Goal: Check status: Check status

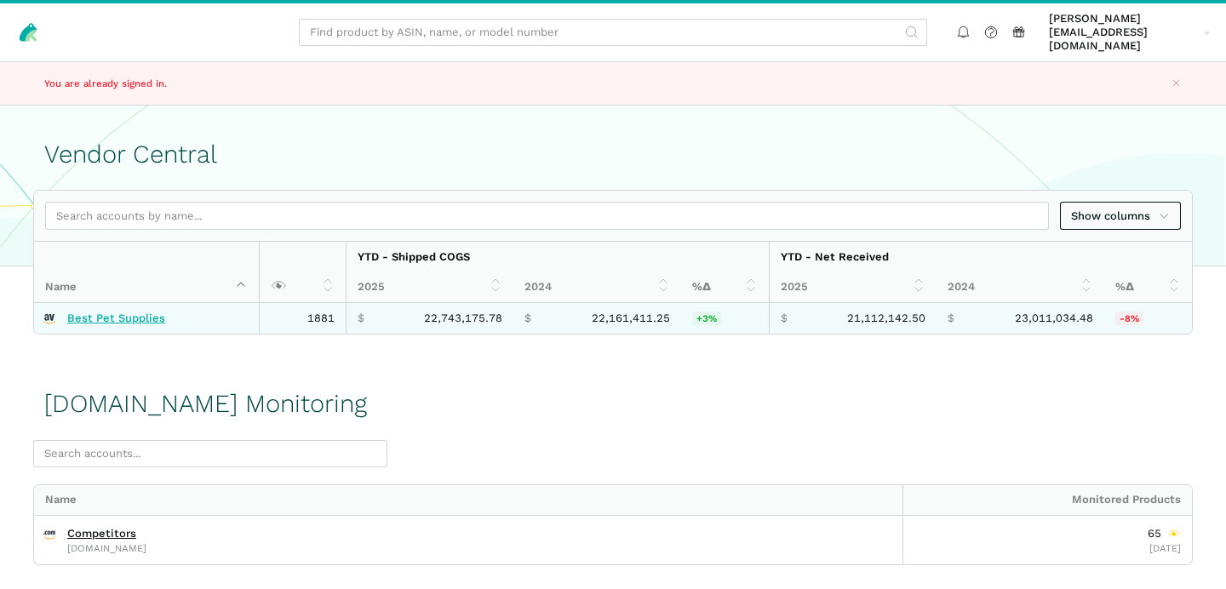
click at [138, 312] on link "Best Pet Supplies" at bounding box center [116, 319] width 98 height 14
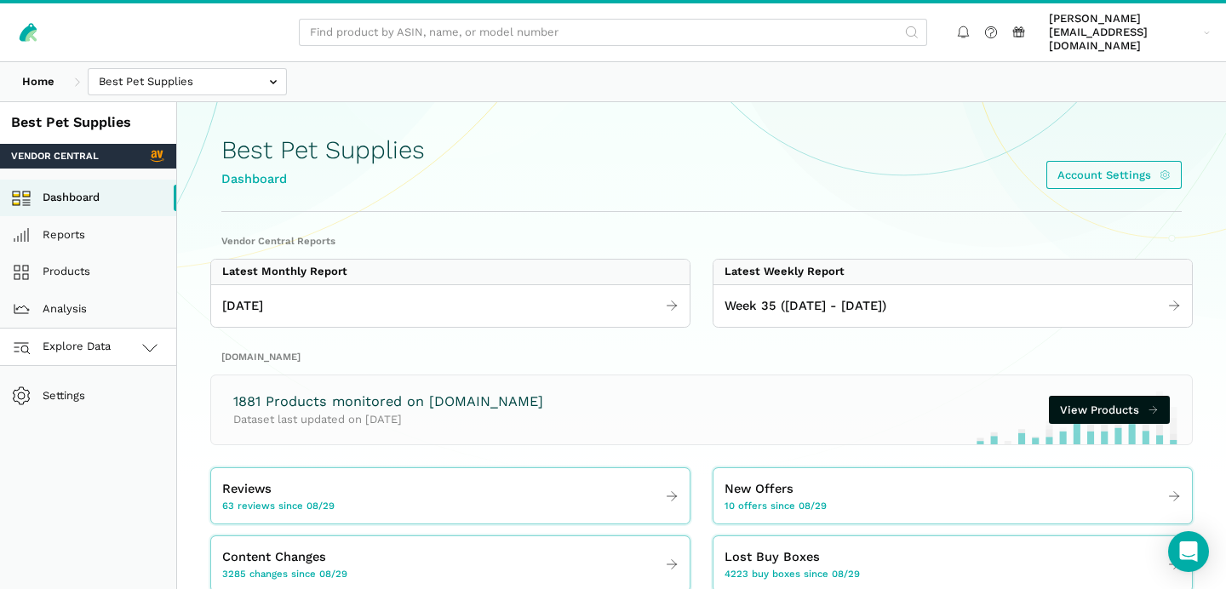
click at [121, 329] on link "Explore Data" at bounding box center [88, 347] width 176 height 37
click at [111, 403] on link "[DOMAIN_NAME]" at bounding box center [88, 421] width 176 height 37
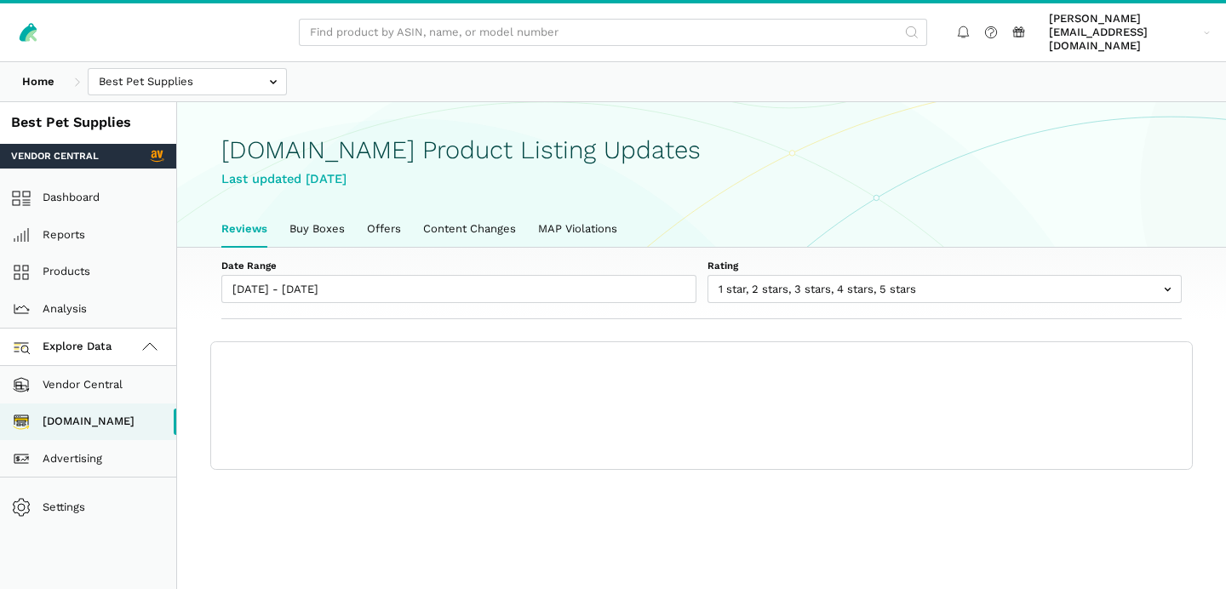
scroll to position [5, 0]
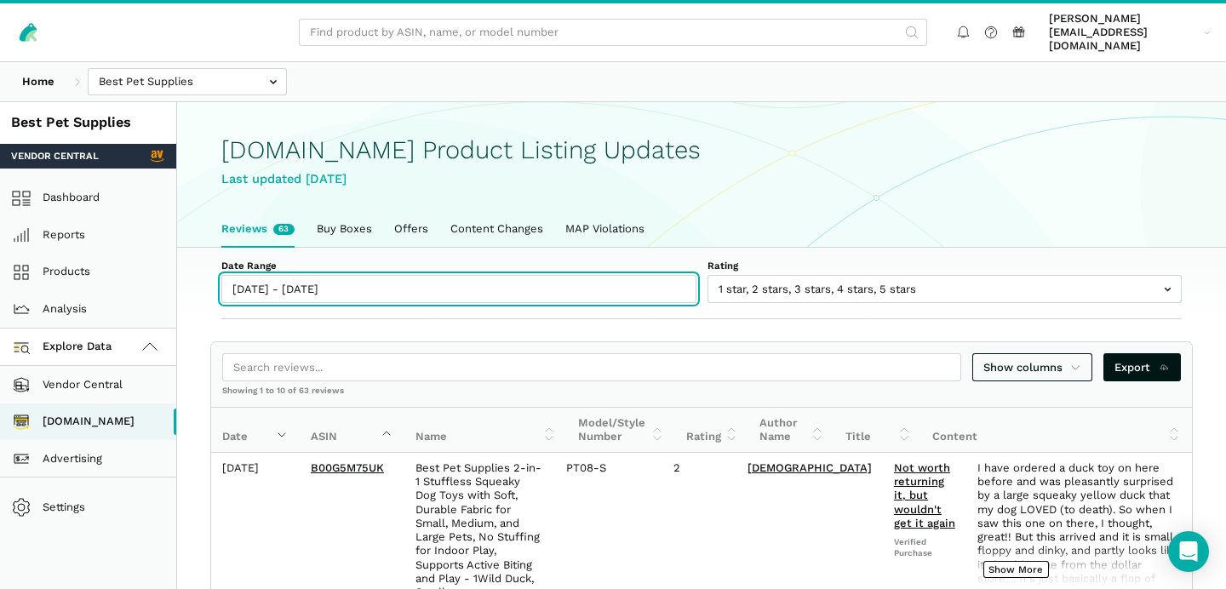
click at [247, 275] on input "[DATE] - [DATE]" at bounding box center [458, 289] width 475 height 28
type input "[DATE]"
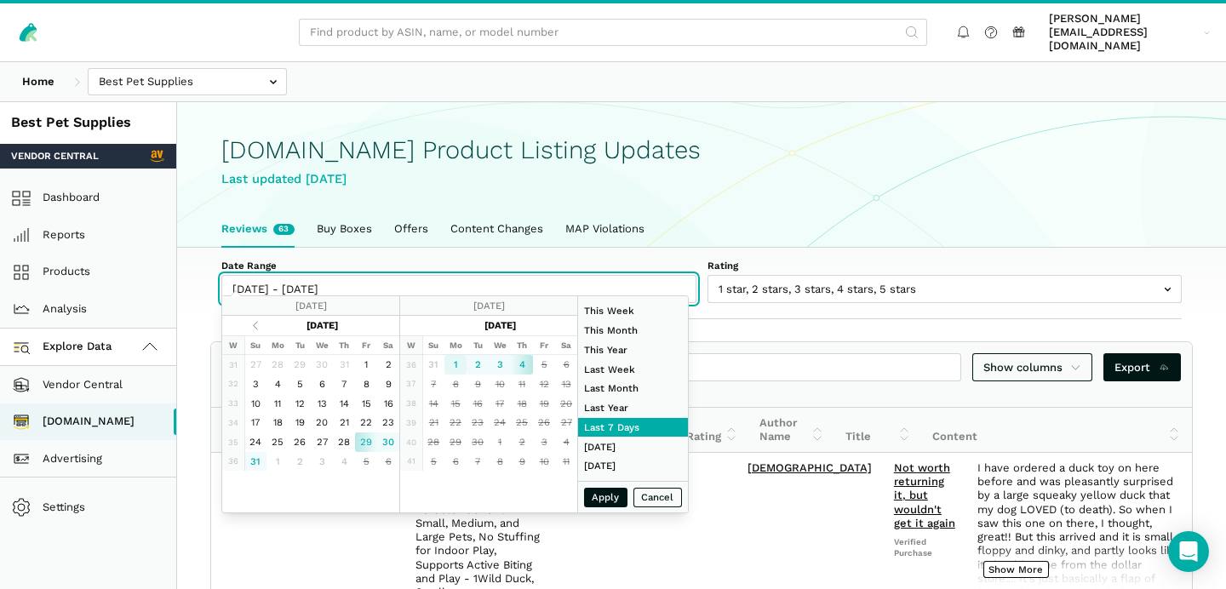
type input "[DATE]"
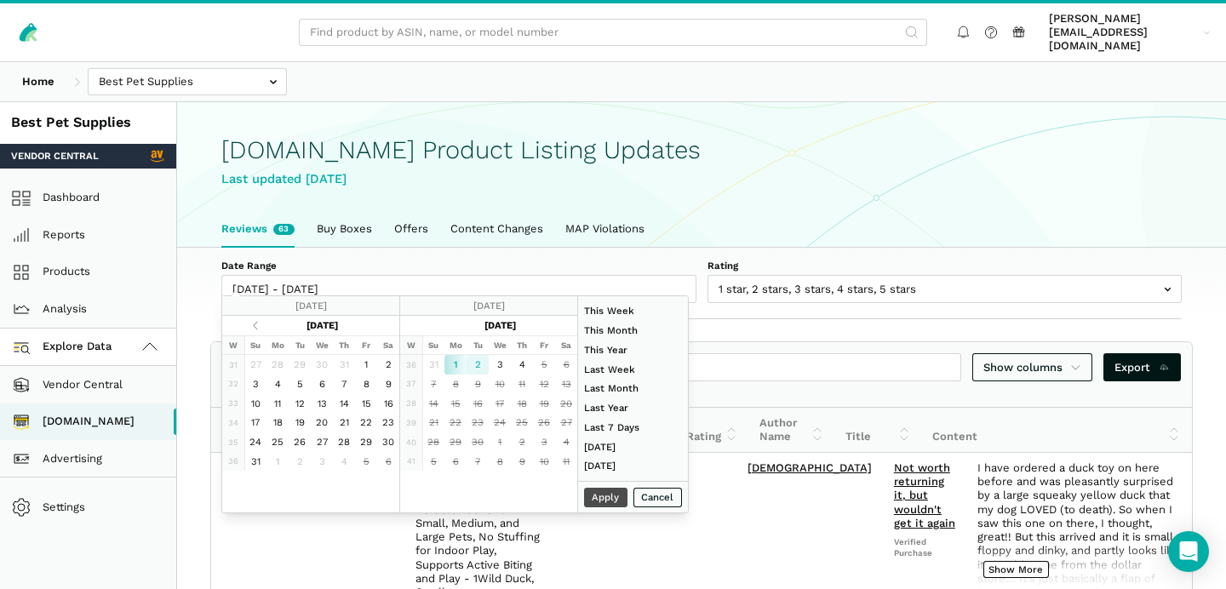
type input "09/02/2025"
type input "01/01/2025"
type input "[DATE]"
type input "08/24/2025"
type input "08/30/2025"
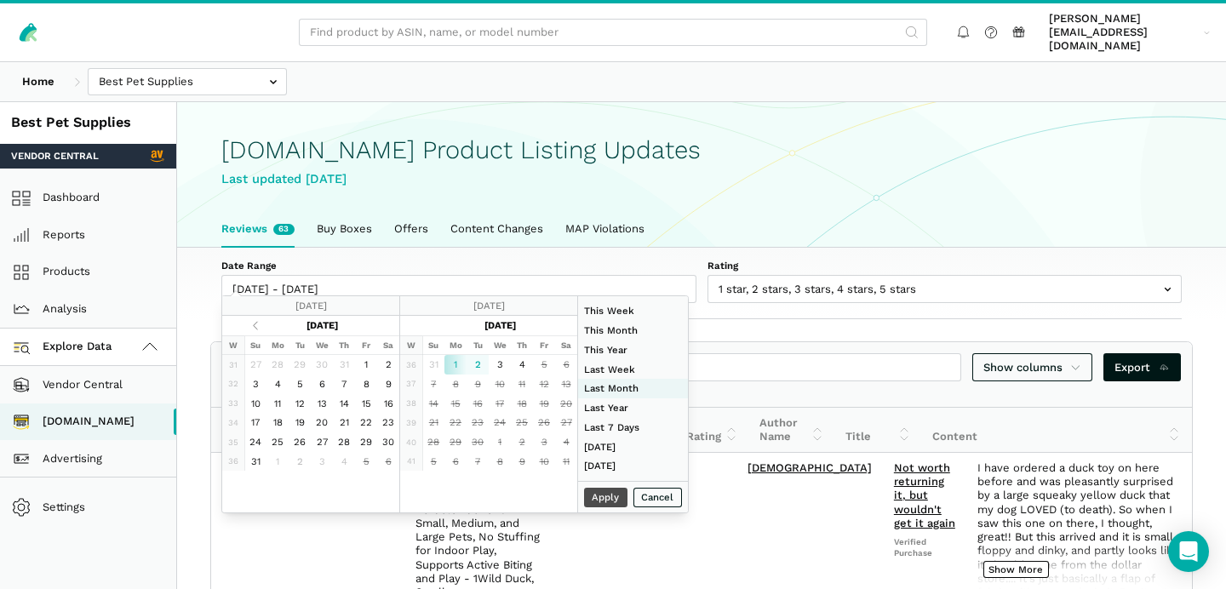
type input "08/01/2025"
type input "08/31/2025"
type input "09/01/2025"
type input "[DATE]"
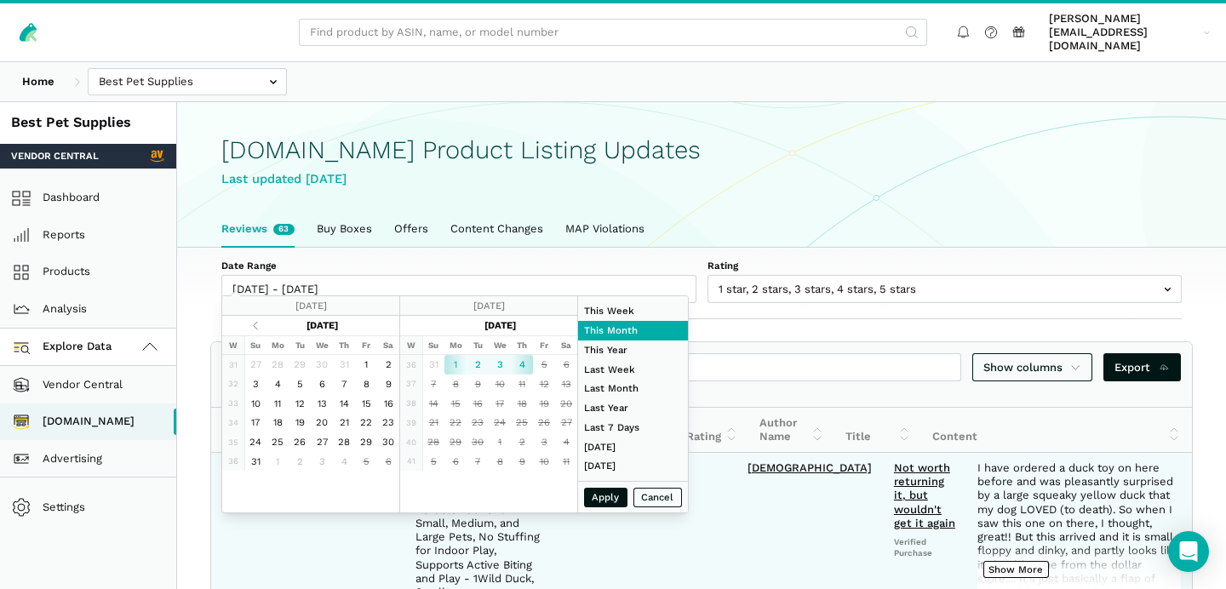
type input "08/17/2025"
type input "08/23/2025"
type input "07/01/2025"
type input "07/31/2025"
type input "09/01/2025"
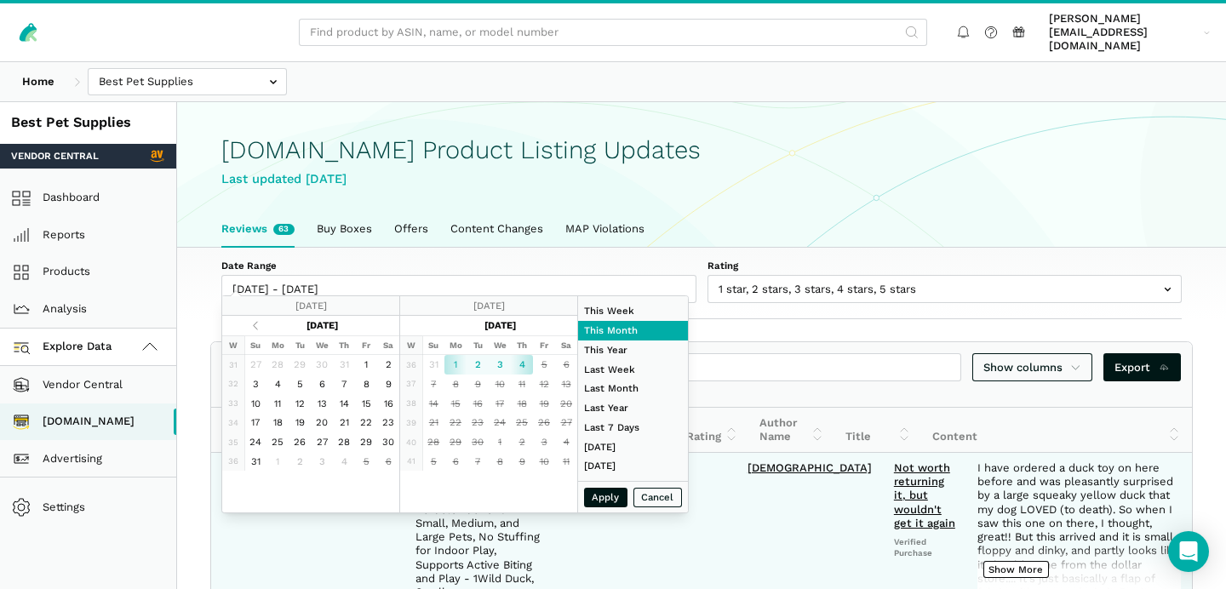
type input "[DATE]"
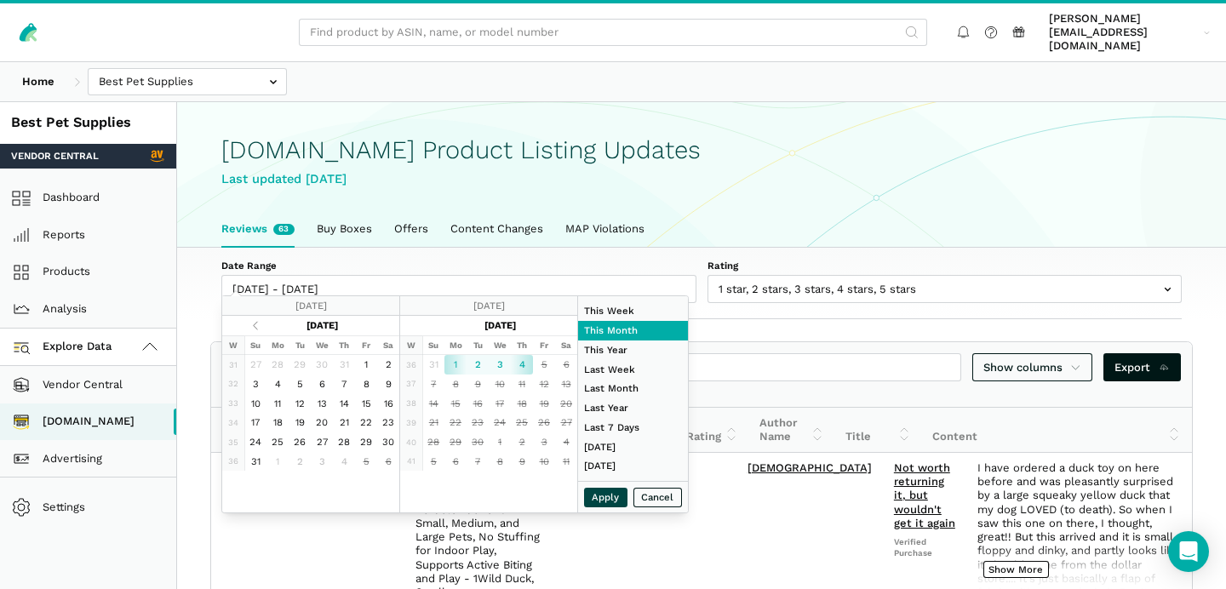
click at [615, 500] on button "Apply" at bounding box center [606, 498] width 44 height 20
type input "09/01/2025 - 09/04/2025"
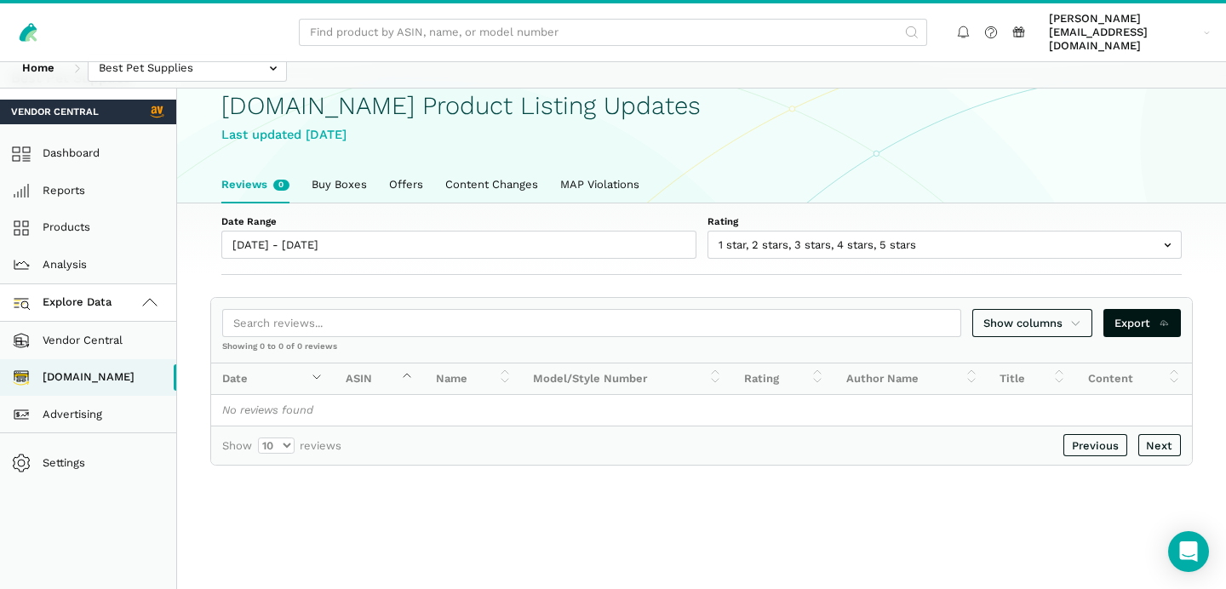
scroll to position [88, 0]
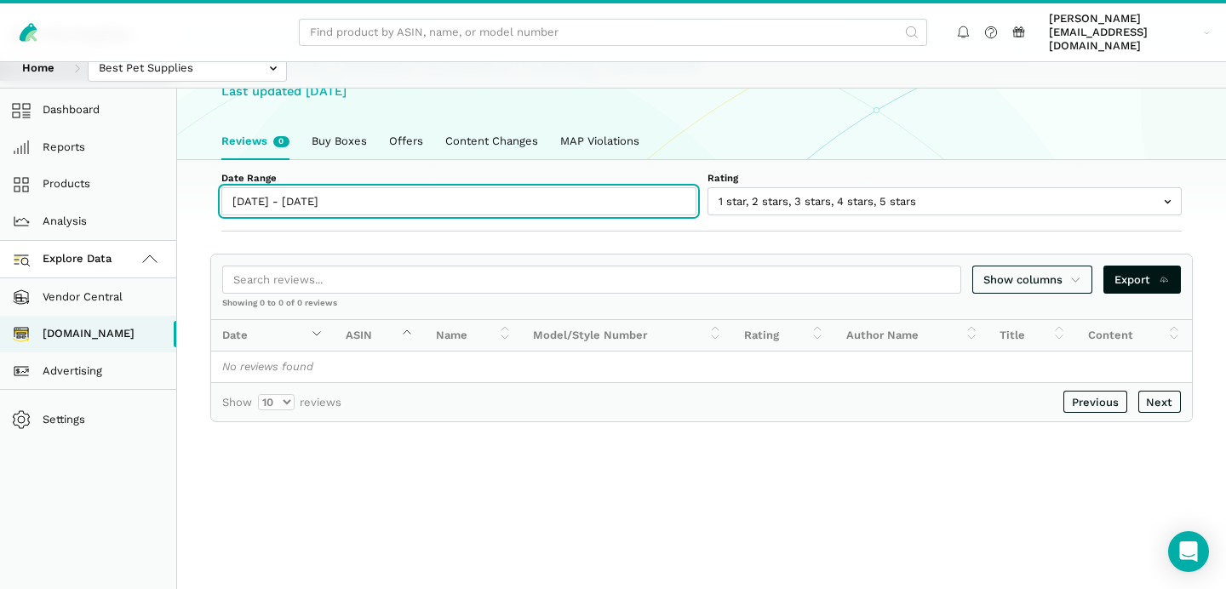
click at [294, 190] on input "09/01/2025 - 09/04/2025" at bounding box center [458, 201] width 475 height 28
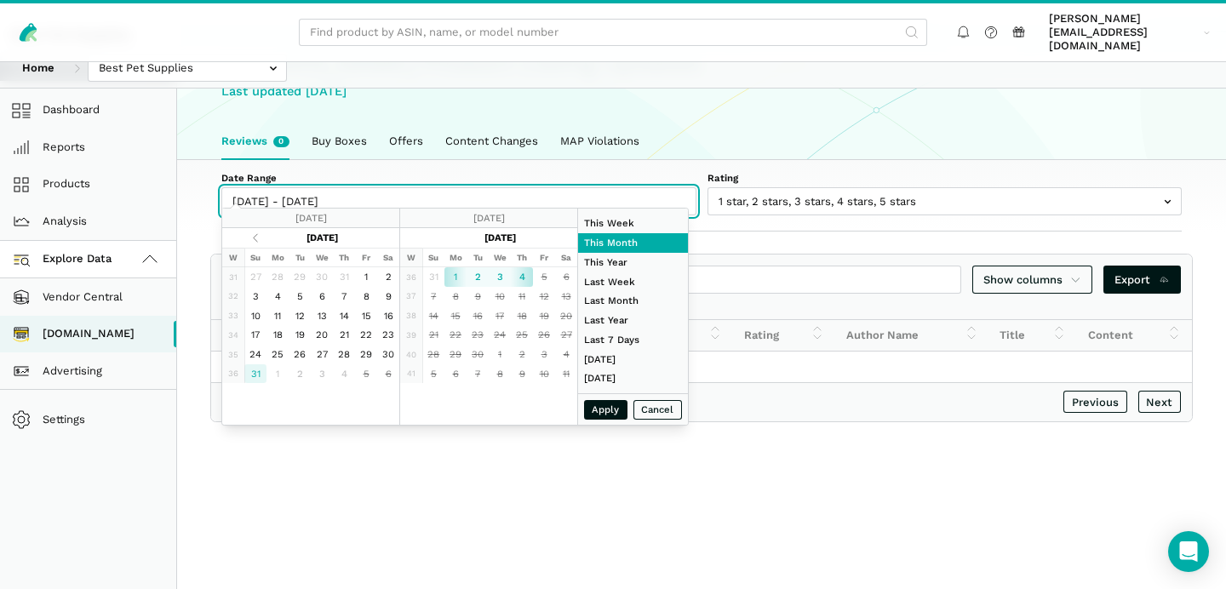
type input "08/31/2025"
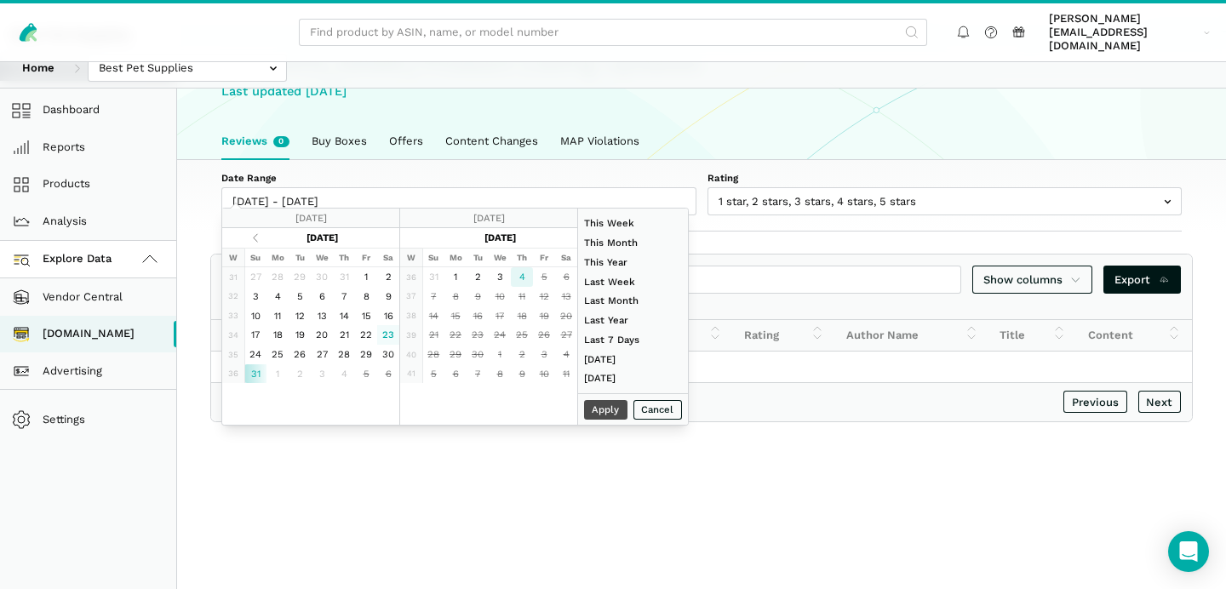
type input "[DATE]"
type input "08/17/2025"
type input "08/23/2025"
type input "07/01/2025"
type input "07/31/2025"
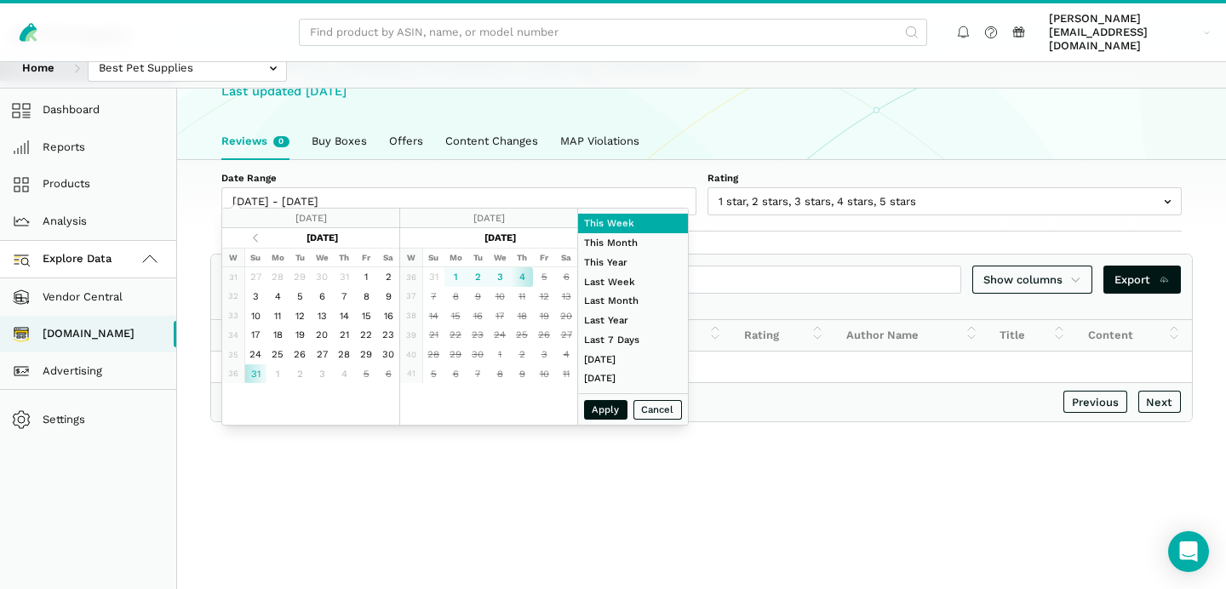
type input "08/31/2025"
type input "[DATE]"
click at [615, 412] on button "Apply" at bounding box center [606, 410] width 44 height 20
type input "08/31/2025 - 09/04/2025"
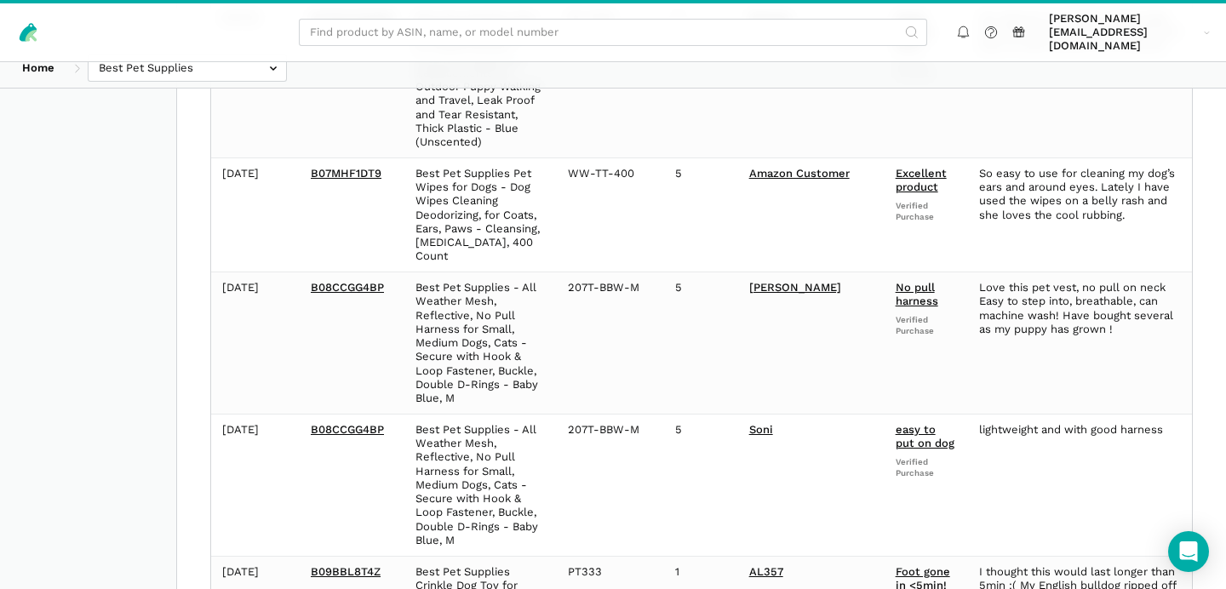
scroll to position [1245, 0]
